Goal: Find specific page/section: Find specific page/section

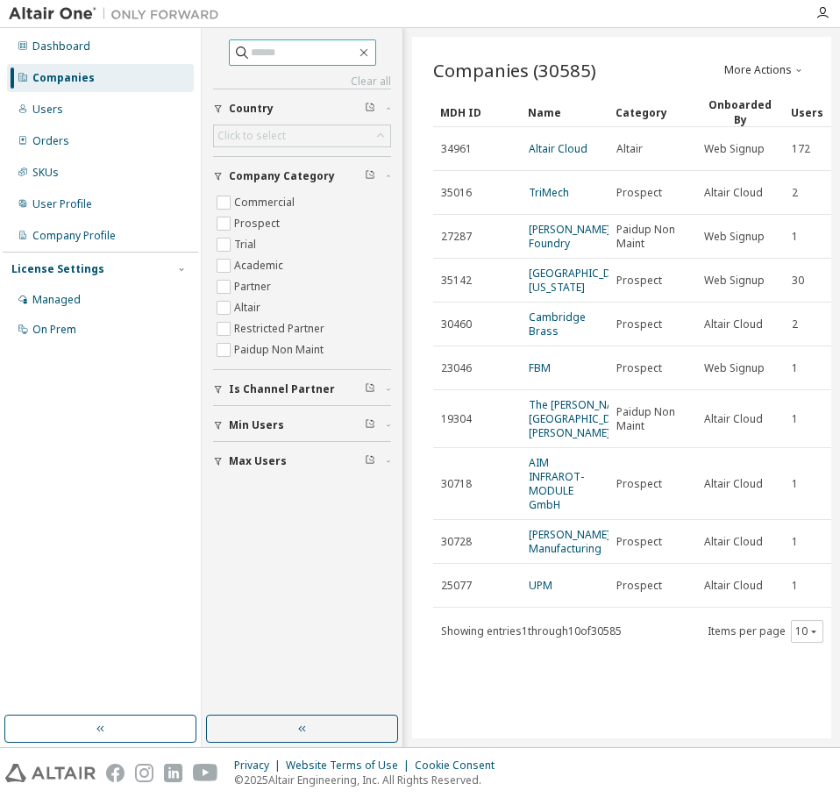
click at [288, 57] on input "text" at bounding box center [303, 53] width 105 height 18
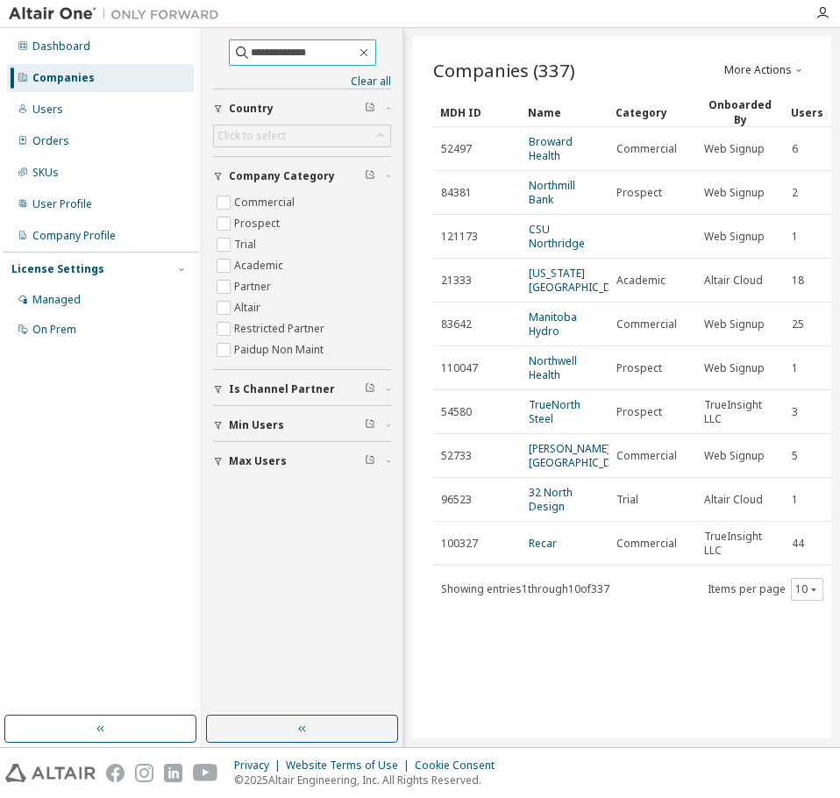
drag, startPoint x: 314, startPoint y: 51, endPoint x: 215, endPoint y: 50, distance: 99.1
click at [209, 51] on div "**********" at bounding box center [302, 372] width 196 height 682
type input "*******"
